Goal: Information Seeking & Learning: Learn about a topic

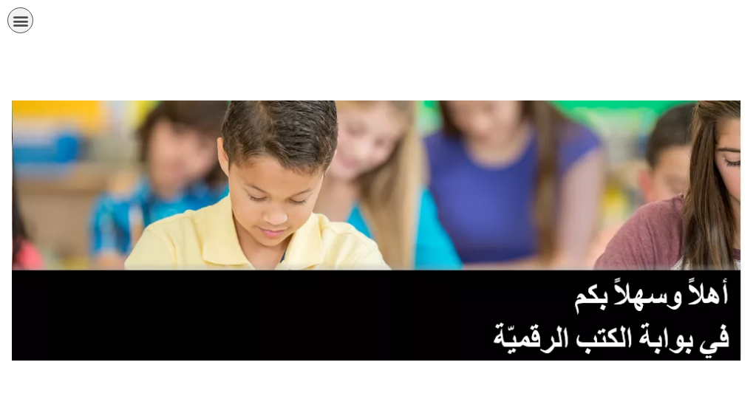
click at [0, 0] on link "الصف التاسع" at bounding box center [0, 0] width 0 height 0
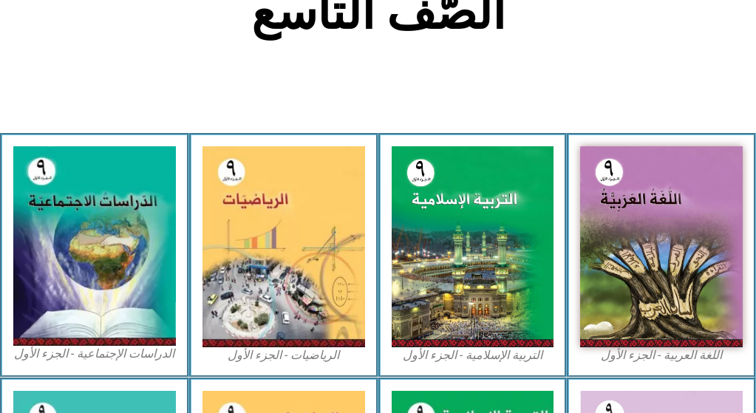
scroll to position [389, 0]
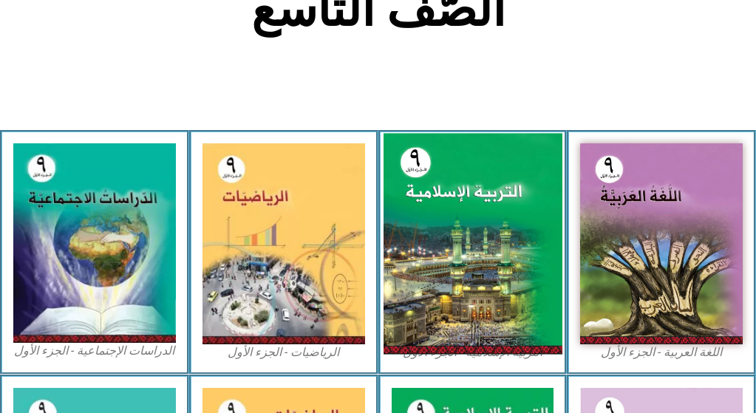
click at [454, 202] on img at bounding box center [472, 243] width 179 height 221
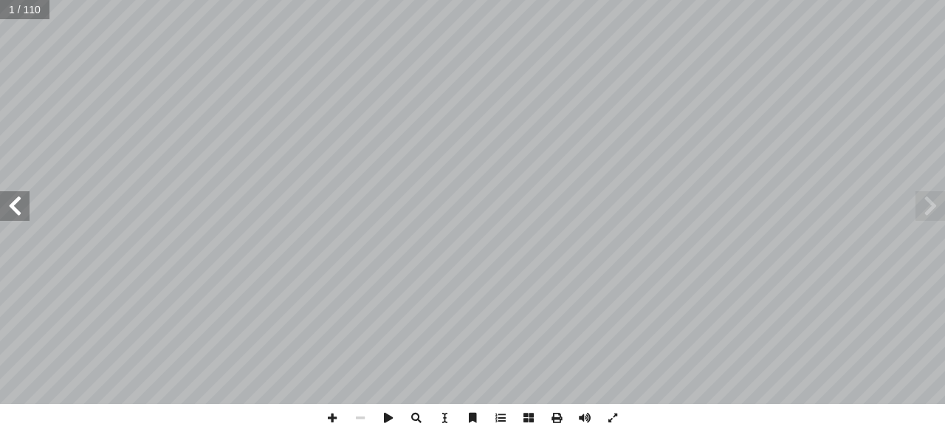
click at [16, 208] on span at bounding box center [15, 206] width 30 height 30
click at [18, 207] on span at bounding box center [15, 206] width 30 height 30
click at [15, 210] on span at bounding box center [15, 206] width 30 height 30
click at [16, 212] on span at bounding box center [15, 206] width 30 height 30
click at [14, 209] on span at bounding box center [15, 206] width 30 height 30
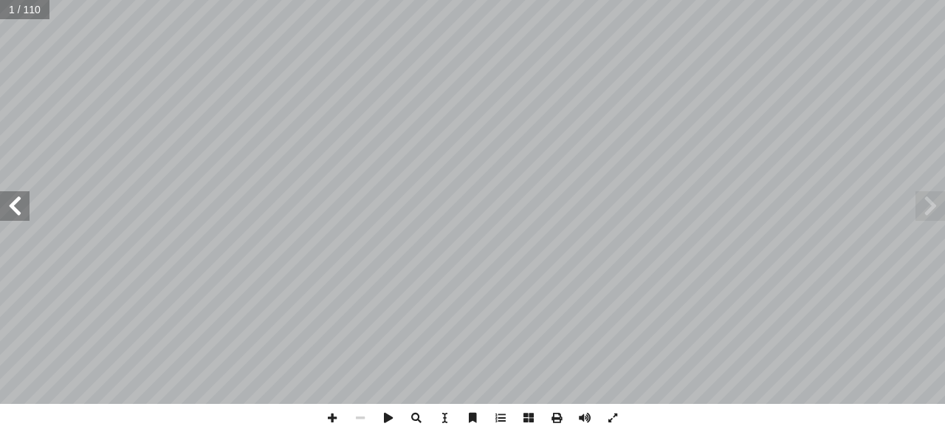
click at [14, 208] on span at bounding box center [15, 206] width 30 height 30
click at [15, 208] on span at bounding box center [15, 206] width 30 height 30
click at [14, 209] on span at bounding box center [15, 206] width 30 height 30
click at [20, 212] on span at bounding box center [15, 206] width 30 height 30
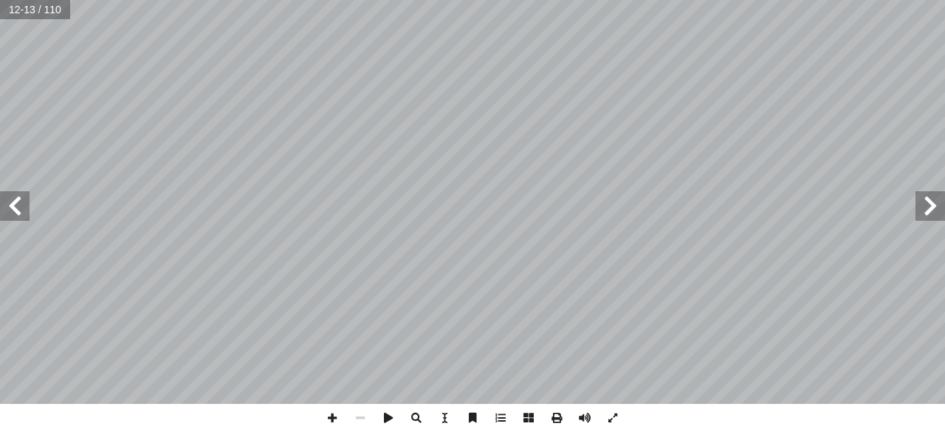
click at [20, 211] on span at bounding box center [15, 206] width 30 height 30
click at [21, 213] on span at bounding box center [15, 206] width 30 height 30
click at [17, 213] on span at bounding box center [15, 206] width 30 height 30
click at [16, 216] on span at bounding box center [15, 206] width 30 height 30
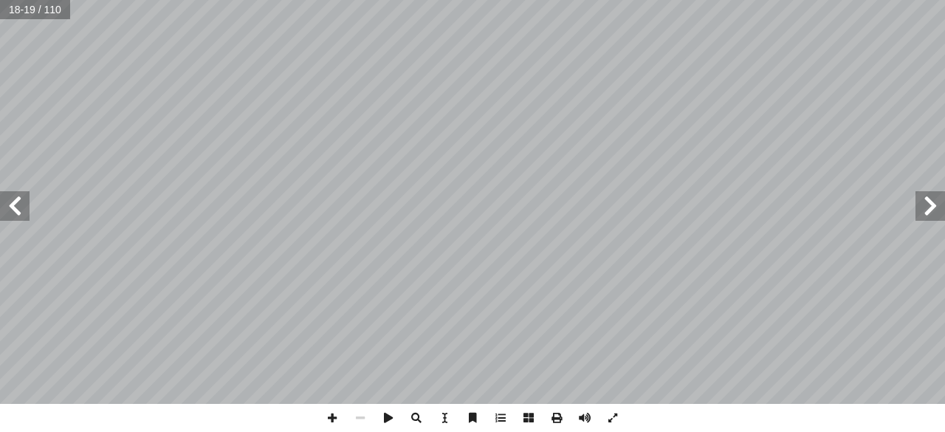
click at [16, 219] on span at bounding box center [15, 206] width 30 height 30
click at [11, 203] on span at bounding box center [15, 206] width 30 height 30
click at [22, 202] on span at bounding box center [15, 206] width 30 height 30
click at [21, 205] on span at bounding box center [15, 206] width 30 height 30
click at [21, 206] on span at bounding box center [15, 206] width 30 height 30
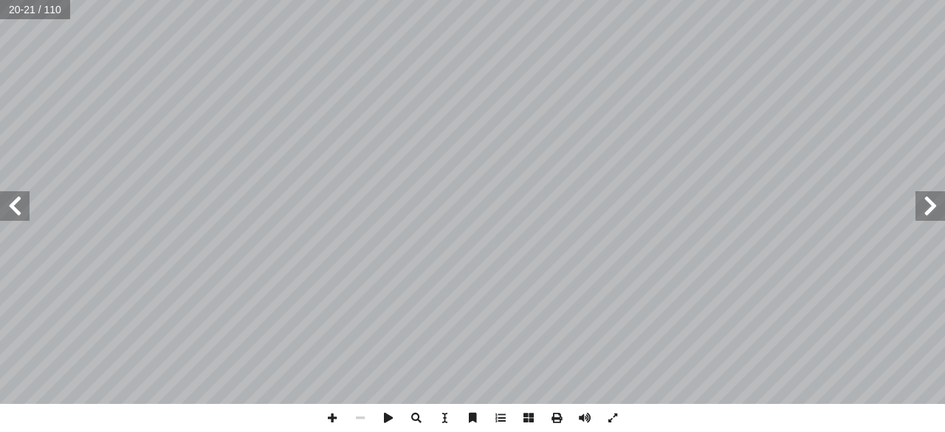
click at [21, 204] on span at bounding box center [15, 206] width 30 height 30
click at [21, 203] on span at bounding box center [15, 206] width 30 height 30
click at [19, 205] on span at bounding box center [15, 206] width 30 height 30
click at [20, 203] on span at bounding box center [15, 206] width 30 height 30
click at [19, 205] on span at bounding box center [15, 206] width 30 height 30
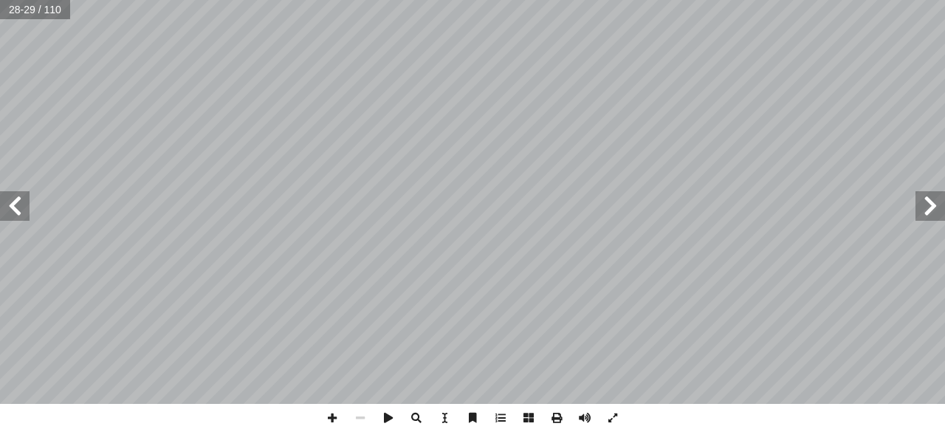
click at [20, 211] on span at bounding box center [15, 206] width 30 height 30
click at [3, 212] on span at bounding box center [15, 206] width 30 height 30
click at [1, 213] on span at bounding box center [15, 206] width 30 height 30
click at [766, 207] on span at bounding box center [931, 206] width 30 height 30
click at [766, 212] on span at bounding box center [931, 206] width 30 height 30
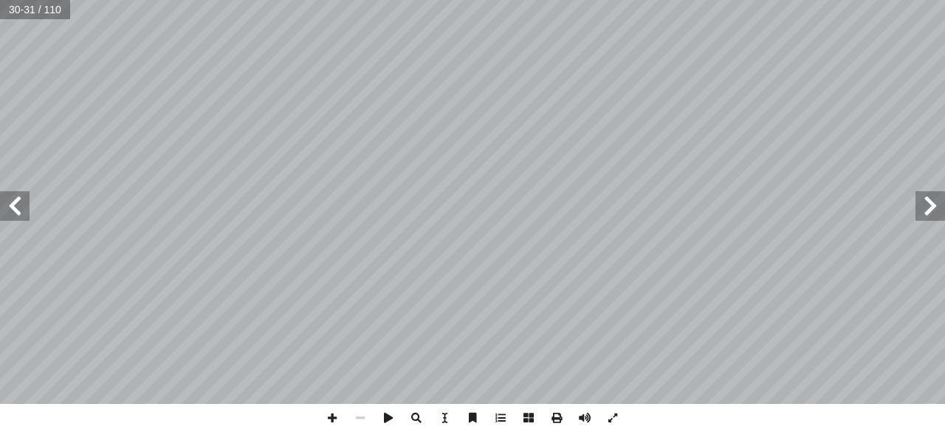
click at [14, 209] on span at bounding box center [15, 206] width 30 height 30
